Goal: Task Accomplishment & Management: Manage account settings

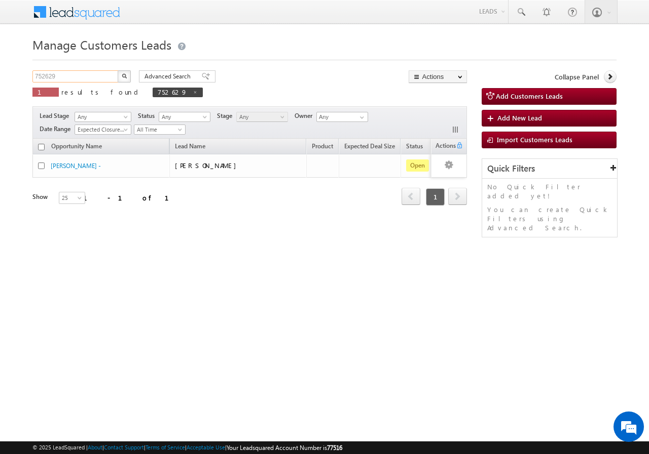
click at [86, 78] on input "752629" at bounding box center [75, 76] width 87 height 12
paste input "824990"
type input "7"
paste input "824990"
type input "824990"
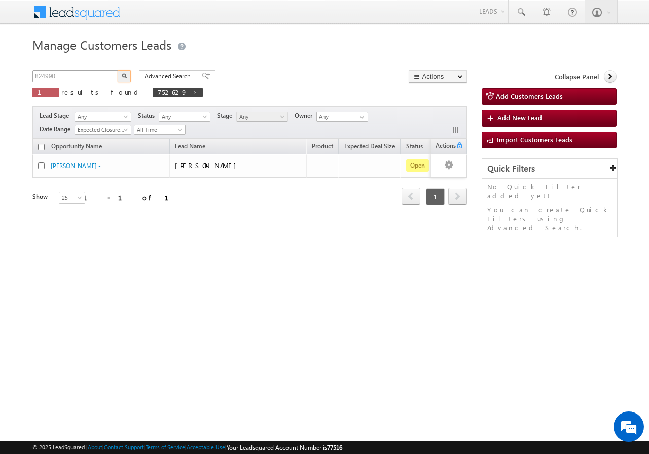
click at [118, 70] on button "button" at bounding box center [124, 76] width 13 height 12
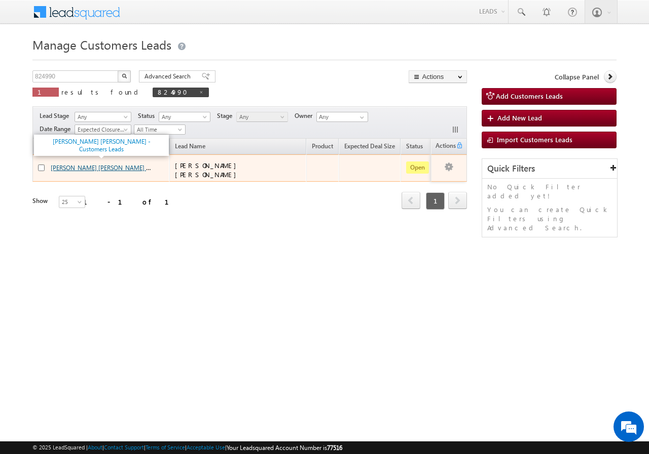
click at [72, 166] on link "SHANKARRAO MEHAR BHOJRAJ - Customers Leads" at bounding box center [123, 167] width 144 height 9
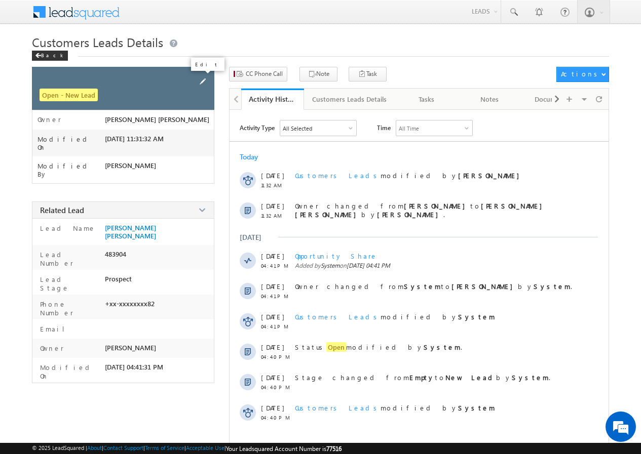
click at [204, 80] on span at bounding box center [202, 81] width 11 height 11
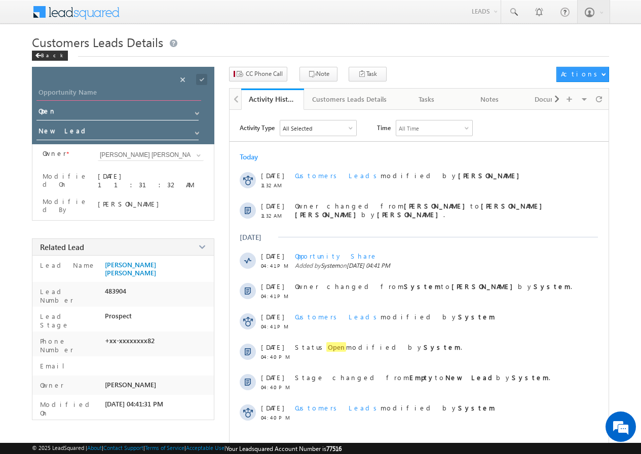
click at [83, 91] on input "Opportunity Name" at bounding box center [118, 94] width 165 height 14
paste input "[PERSON_NAME]"
type input "[PERSON_NAME]"
click at [202, 80] on span at bounding box center [201, 79] width 11 height 11
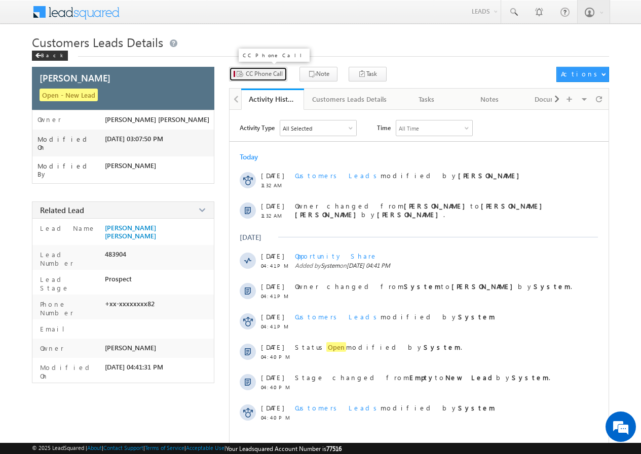
click at [271, 73] on span "CC Phone Call" at bounding box center [264, 73] width 37 height 9
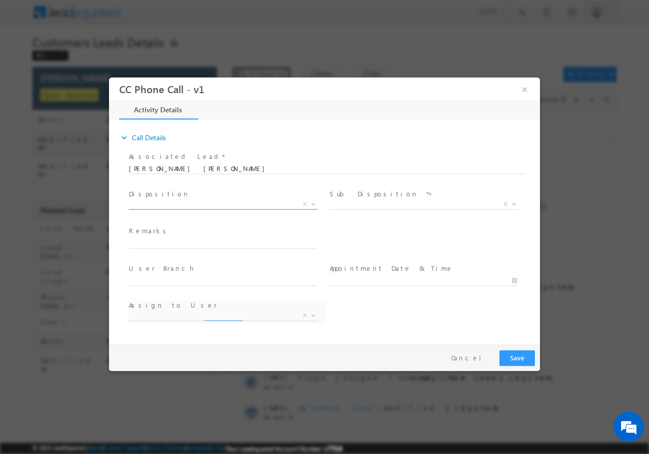
select select "[PERSON_NAME][EMAIL_ADDRESS][PERSON_NAME][DOMAIN_NAME]"
click at [311, 205] on span at bounding box center [312, 203] width 10 height 13
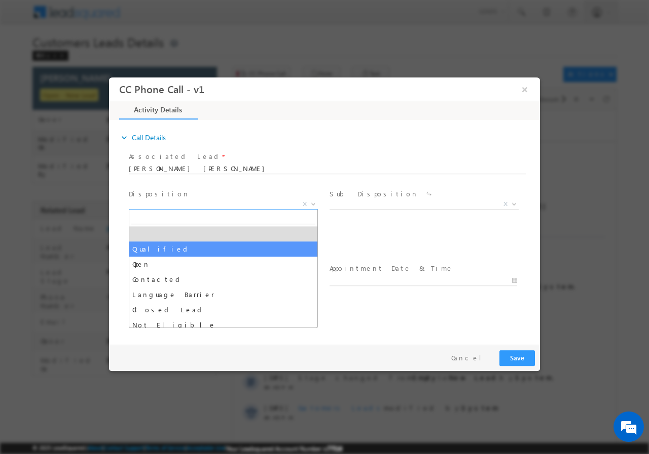
select select "Qualified"
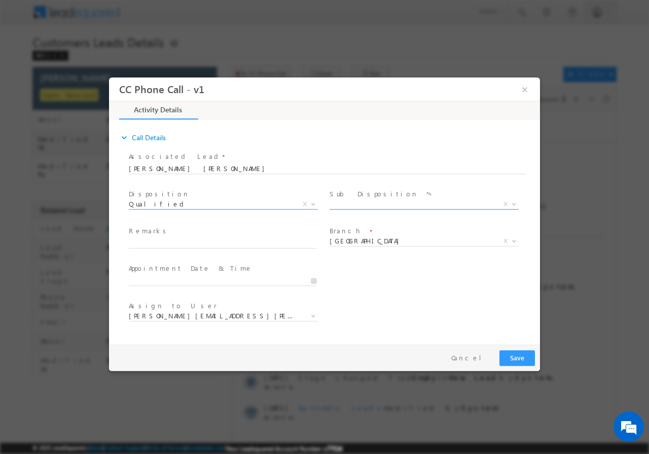
click at [511, 204] on b at bounding box center [514, 204] width 6 height 4
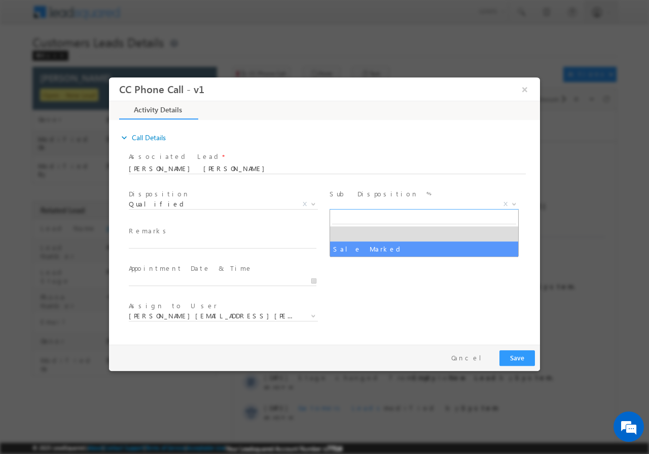
select select "Sale Marked"
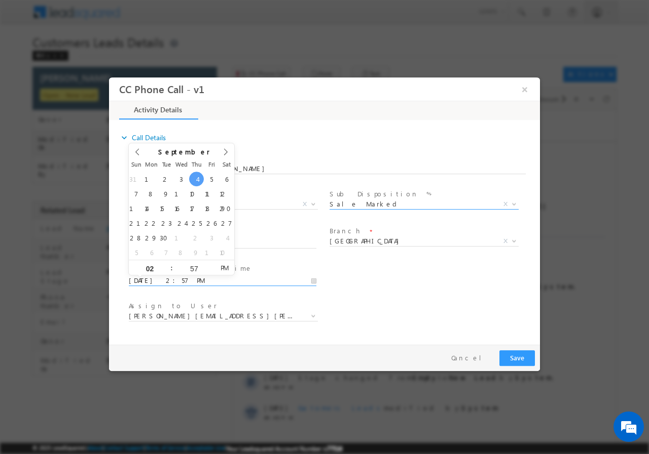
click at [315, 279] on input "[DATE] 2:57 PM" at bounding box center [222, 281] width 187 height 10
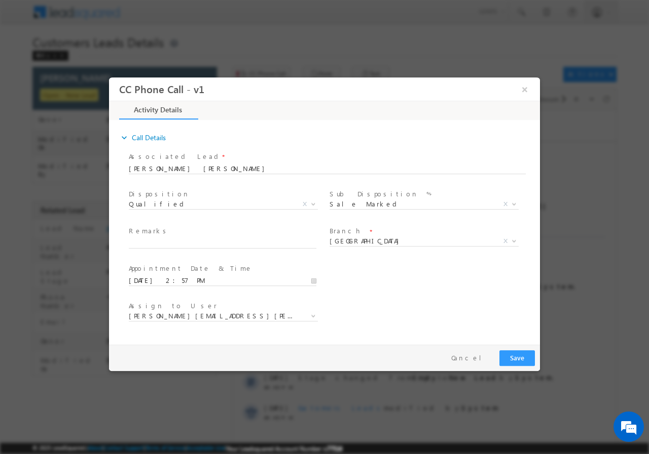
click at [363, 282] on div "User Branch * Appointment Date & Time * [DATE] 2:57 PM" at bounding box center [333, 279] width 413 height 37
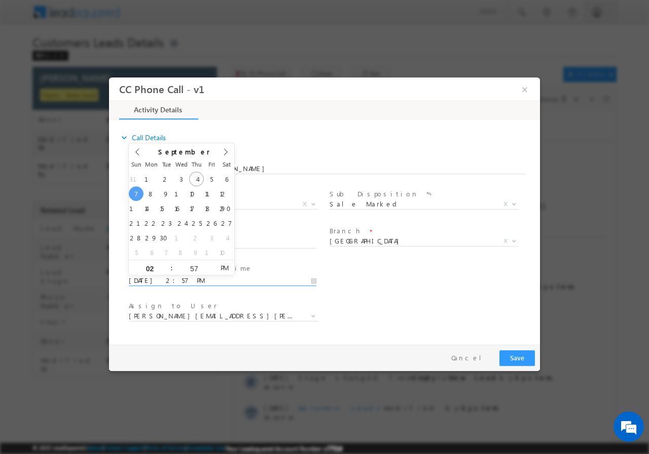
drag, startPoint x: 311, startPoint y: 281, endPoint x: 302, endPoint y: 276, distance: 10.4
click at [311, 281] on input "[DATE] 2:57 PM" at bounding box center [222, 281] width 187 height 10
type input "[DATE] 3:57 PM"
type input "03"
click at [166, 264] on span at bounding box center [167, 264] width 7 height 8
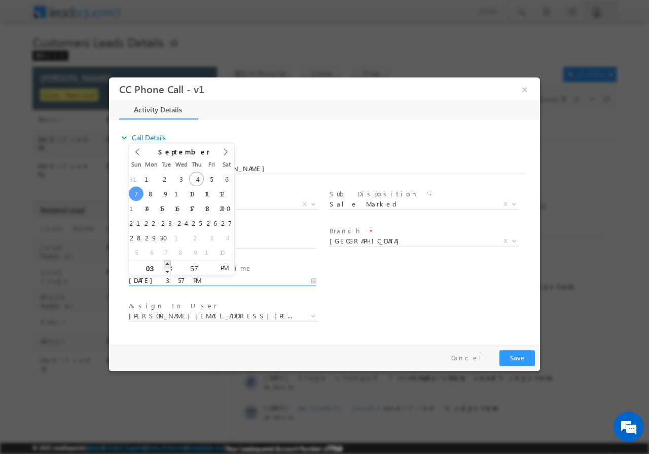
type input "[DATE] 4:57 PM"
type input "04"
click at [168, 263] on span at bounding box center [167, 264] width 7 height 8
type input "[DATE] 5:57 PM"
type input "05"
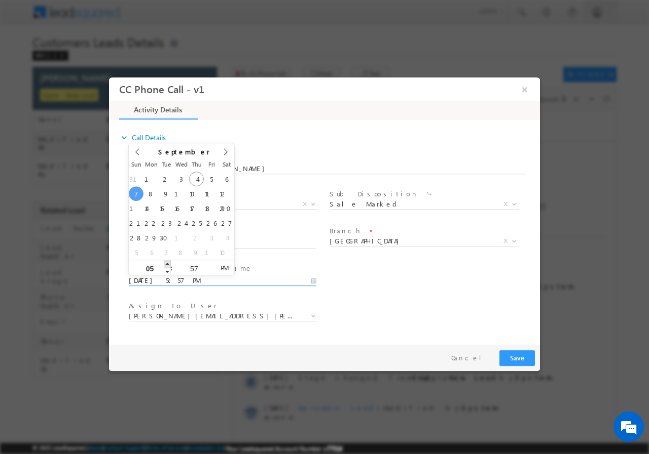
click at [168, 263] on span at bounding box center [167, 264] width 7 height 8
type input "[DATE] 6:57 PM"
type input "06"
click at [168, 263] on span at bounding box center [167, 264] width 7 height 8
type input "[DATE] 7:57 PM"
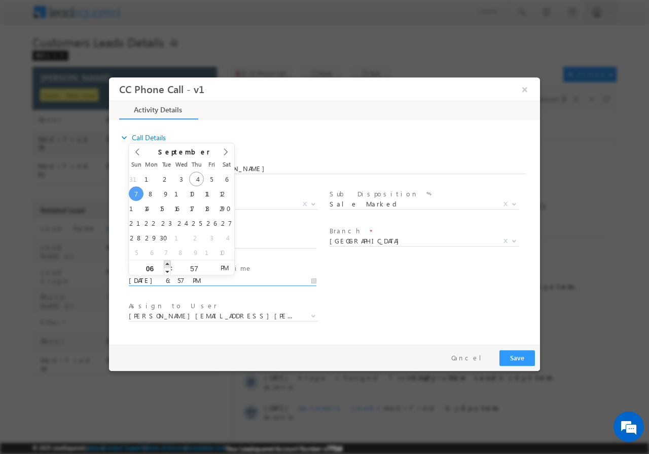
type input "07"
click at [168, 263] on span at bounding box center [167, 264] width 7 height 8
type input "[DATE] 8:57 PM"
type input "08"
click at [168, 263] on span at bounding box center [167, 264] width 7 height 8
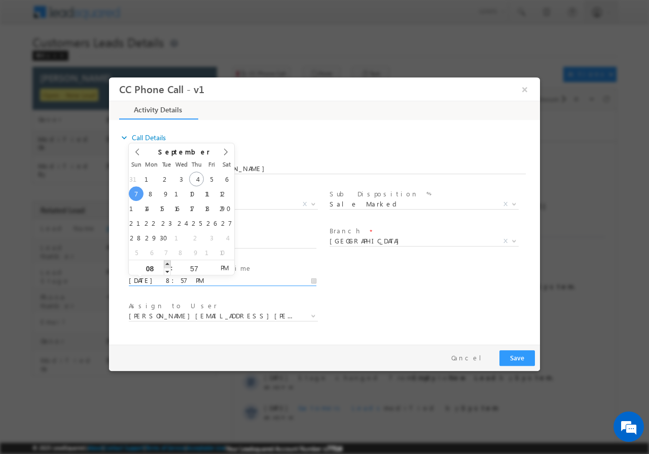
type input "[DATE] 9:57 PM"
type input "09"
click at [168, 263] on span at bounding box center [167, 264] width 7 height 8
type input "[DATE] 10:57 PM"
type input "10"
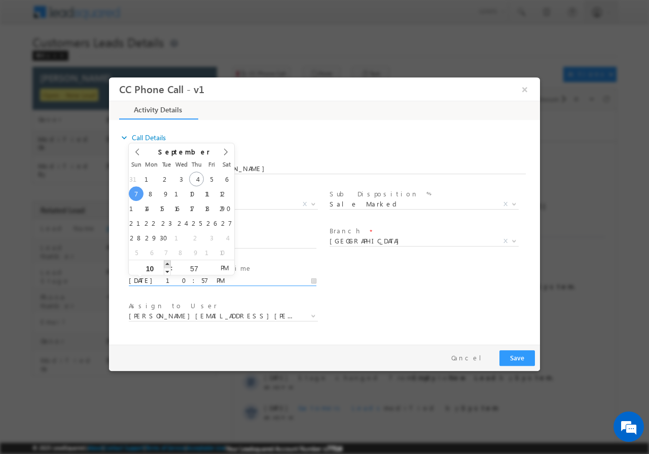
click at [168, 263] on span at bounding box center [167, 264] width 7 height 8
type input "[DATE] 11:57 PM"
type input "11"
click at [168, 263] on span at bounding box center [167, 264] width 7 height 8
type input "[DATE] 12:57 AM"
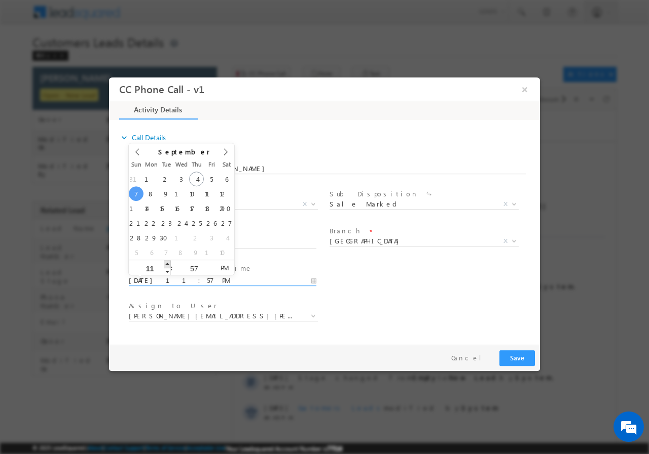
type input "12"
click at [168, 263] on span at bounding box center [167, 264] width 7 height 8
type input "[DATE] 1:57 AM"
type input "01"
click at [168, 263] on span at bounding box center [167, 264] width 7 height 8
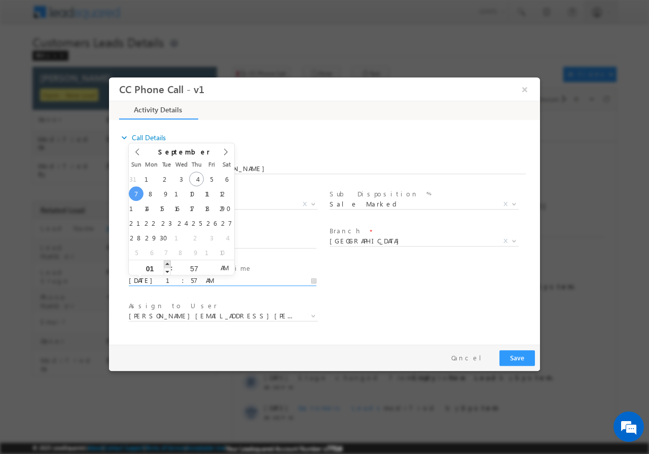
type input "[DATE] 2:57 AM"
type input "02"
click at [168, 263] on span at bounding box center [167, 264] width 7 height 8
type input "[DATE] 3:57 AM"
type input "03"
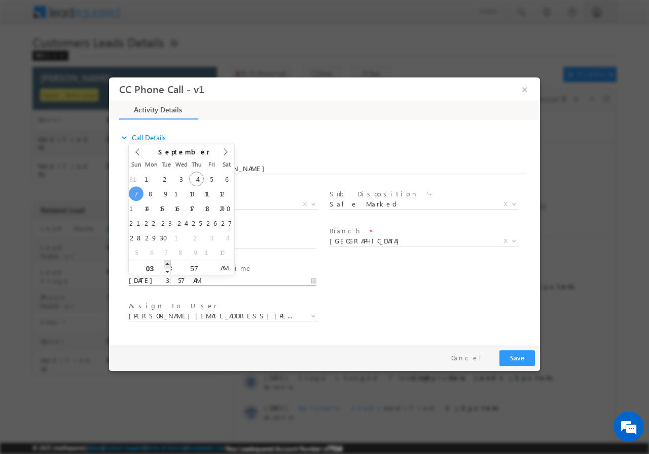
click at [167, 264] on span at bounding box center [167, 264] width 7 height 8
type input "[DATE] 2:57 AM"
type input "02"
click at [165, 271] on span at bounding box center [167, 272] width 7 height 8
type input "[DATE] 2:58 AM"
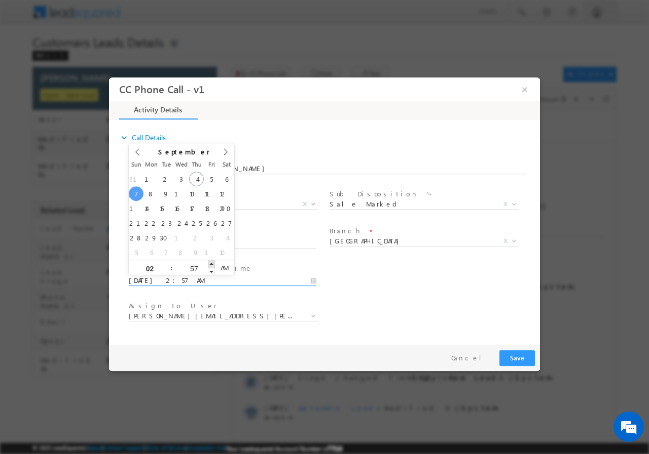
type input "58"
click at [211, 262] on span at bounding box center [211, 264] width 7 height 8
type input "[DATE] 2:59 AM"
type input "59"
click at [211, 262] on span at bounding box center [211, 264] width 7 height 8
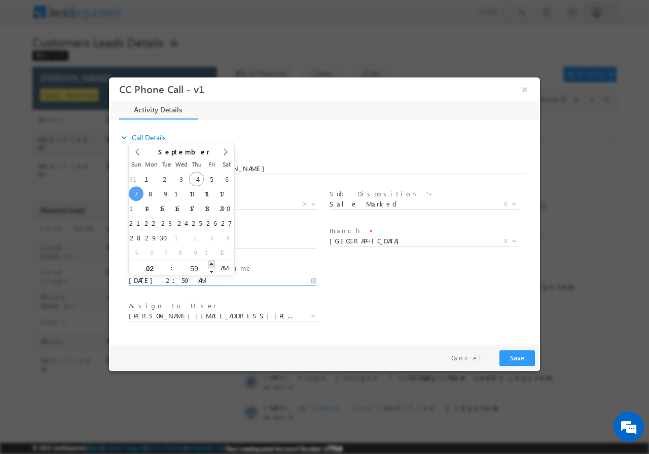
type input "[DATE] 3:00 AM"
type input "03"
type input "00"
click at [211, 262] on span at bounding box center [211, 264] width 7 height 8
type input "[DATE] 2:00 AM"
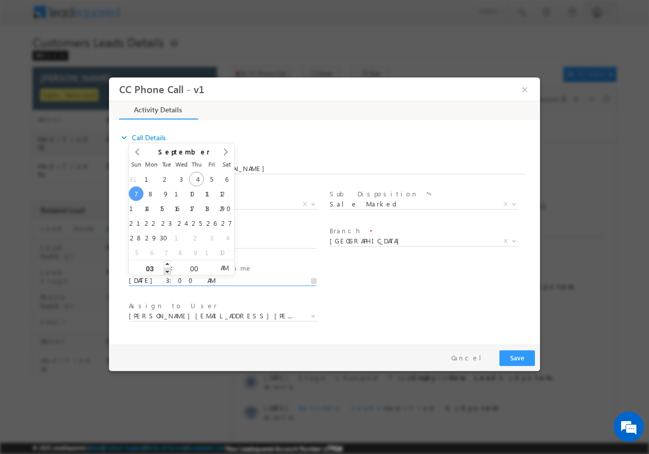
type input "02"
click at [169, 271] on span at bounding box center [167, 272] width 7 height 8
click at [395, 280] on div "User Branch * Appointment Date & Time * [DATE] 2:00 AM" at bounding box center [333, 279] width 413 height 37
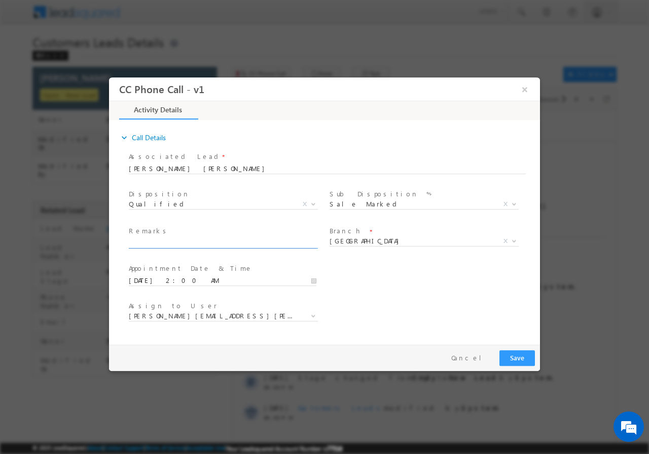
click at [188, 246] on input "text" at bounding box center [222, 243] width 187 height 10
paste input "SANTOSH GOJRAJ MEHAR// AGE-[DEMOGRAPHIC_DATA]//824990//VB_Interested//997513818…"
type input "SANTOSH GOJRAJ MEHAR// AGE-[DEMOGRAPHIC_DATA]//824990//VB_Interested//997513818…"
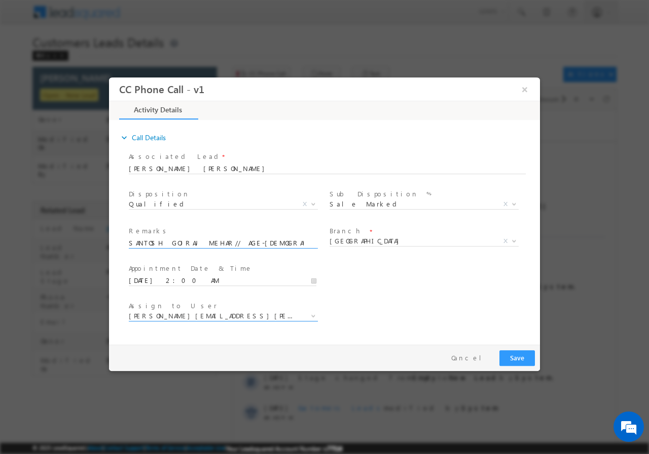
click at [257, 314] on span "[PERSON_NAME][EMAIL_ADDRESS][PERSON_NAME][DOMAIN_NAME]" at bounding box center [211, 315] width 165 height 9
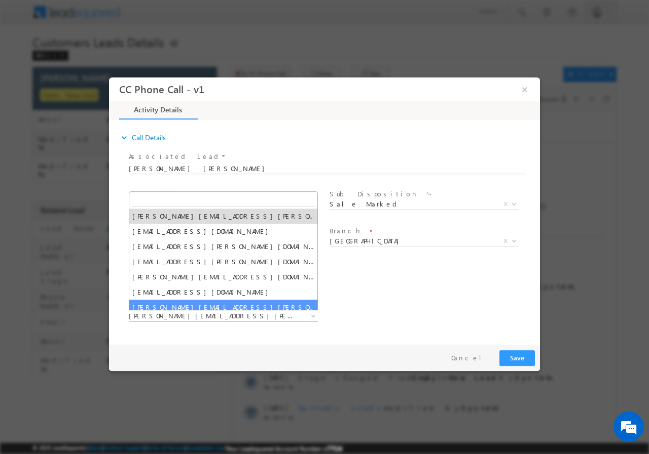
type input "[EMAIL_ADDRESS][PERSON_NAME][DOMAIN_NAME]"
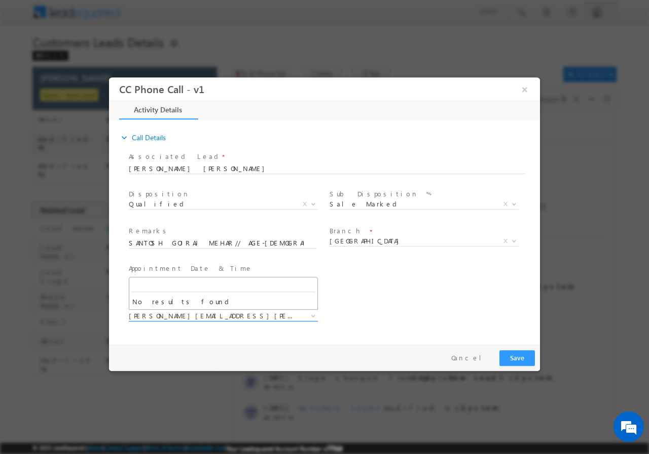
click at [311, 315] on b at bounding box center [313, 316] width 6 height 4
click at [314, 316] on b at bounding box center [313, 316] width 6 height 4
click at [384, 309] on div "Assign to User * [PERSON_NAME][EMAIL_ADDRESS][PERSON_NAME][DOMAIN_NAME] [DOMAIN…" at bounding box center [333, 316] width 413 height 37
click at [526, 88] on button "×" at bounding box center [524, 89] width 17 height 19
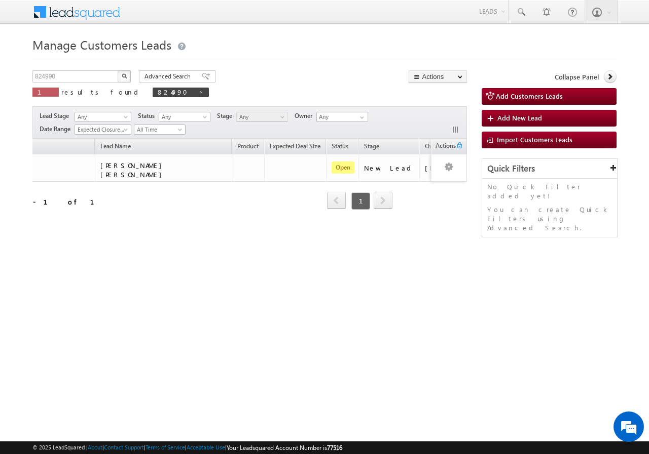
scroll to position [0, 110]
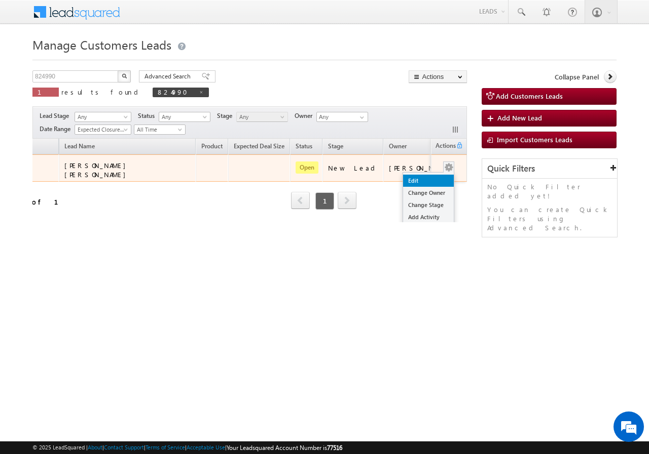
click at [434, 175] on link "Edit" at bounding box center [428, 181] width 51 height 12
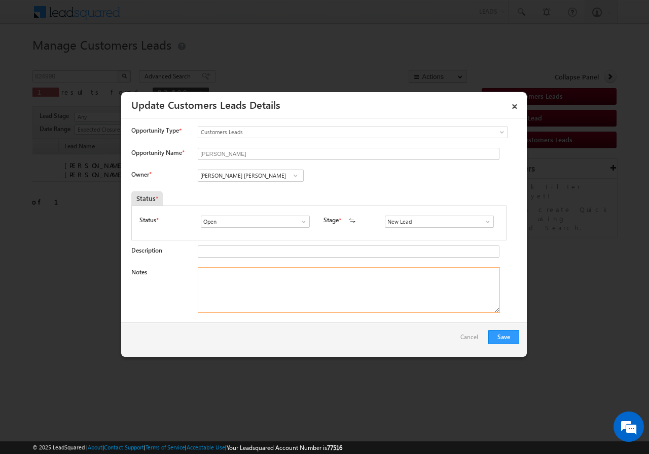
click at [292, 270] on textarea "Notes" at bounding box center [349, 291] width 302 height 46
click at [262, 281] on textarea "Notes" at bounding box center [349, 291] width 302 height 46
paste textarea "[EMAIL_ADDRESS][PERSON_NAME][DOMAIN_NAME]"
click at [298, 272] on textarea "[EMAIL_ADDRESS][PERSON_NAME][DOMAIN_NAME]" at bounding box center [349, 291] width 302 height 46
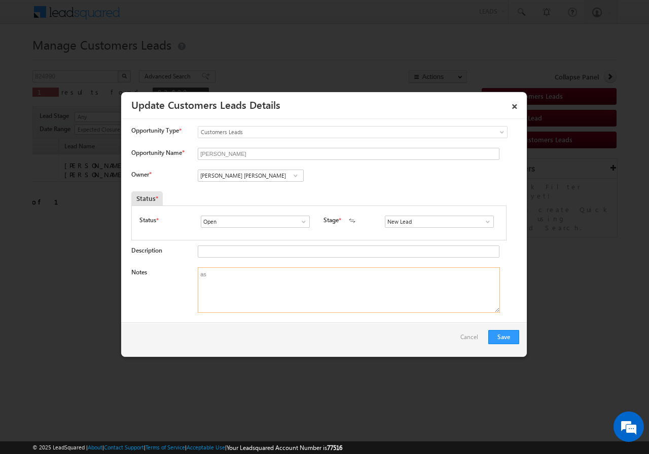
type textarea "a"
click at [244, 291] on textarea "Notes" at bounding box center [349, 291] width 302 height 46
paste textarea "SANTOSH GOJRAJ MEHAR// AGE-32//824990//VB_Interested//9975138182//Nagpur-441106…"
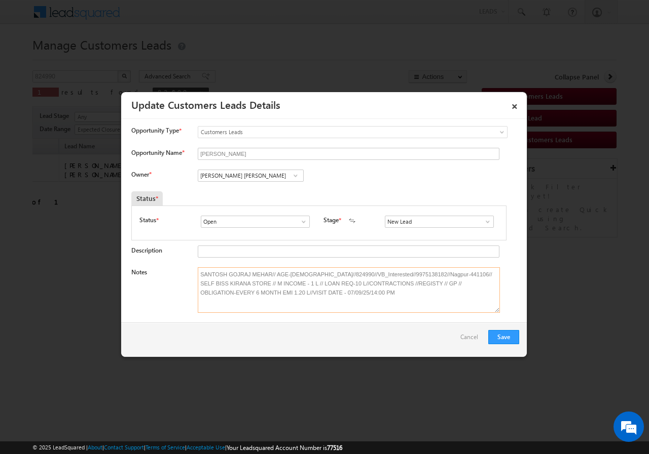
scroll to position [2, 0]
type textarea "SANTOSH GOJRAJ MEHAR// AGE-32//824990//VB_Interested//9975138182//Nagpur-441106…"
click at [510, 330] on button "Save" at bounding box center [503, 337] width 31 height 14
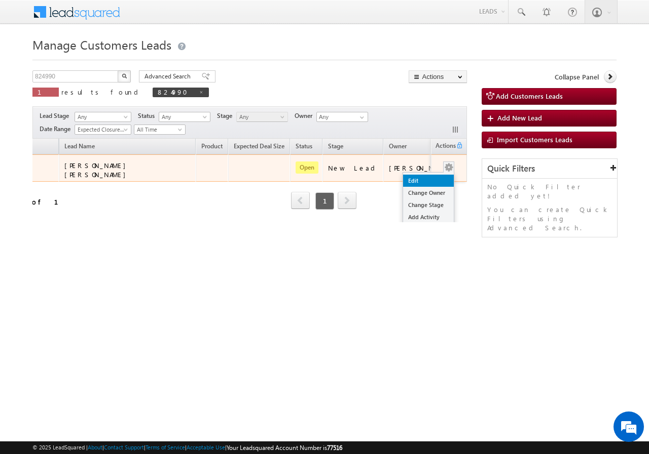
click at [431, 175] on link "Edit" at bounding box center [428, 181] width 51 height 12
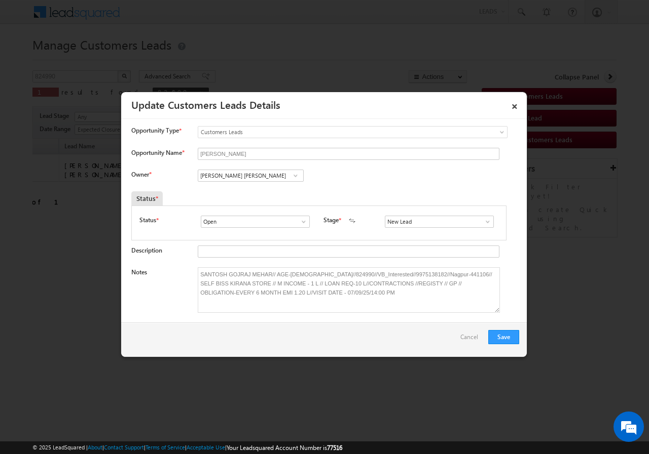
click at [482, 222] on span at bounding box center [487, 222] width 10 height 8
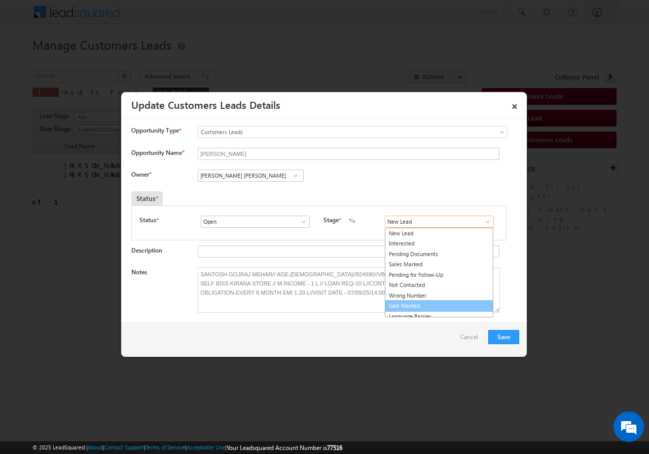
click at [445, 305] on link "Sale Marked" at bounding box center [439, 306] width 108 height 12
type input "Sale Marked"
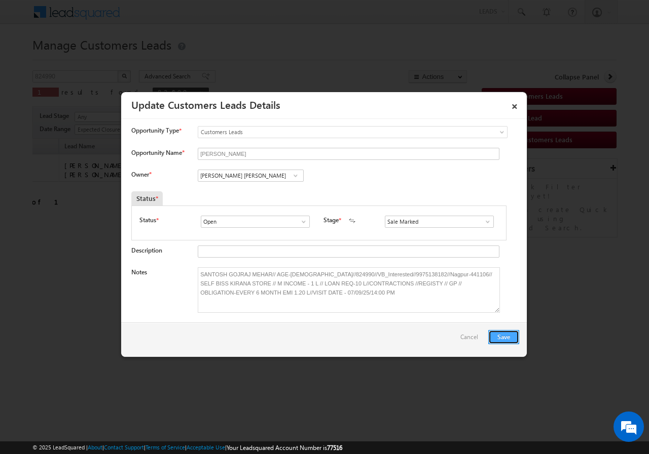
click at [503, 333] on button "Save" at bounding box center [503, 337] width 31 height 14
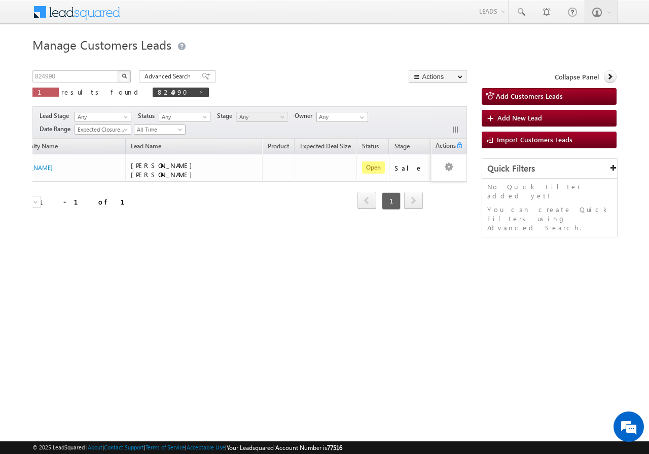
scroll to position [0, 0]
